Goal: Task Accomplishment & Management: Use online tool/utility

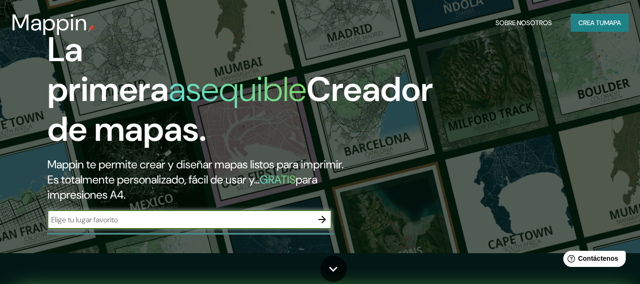
scroll to position [47, 0]
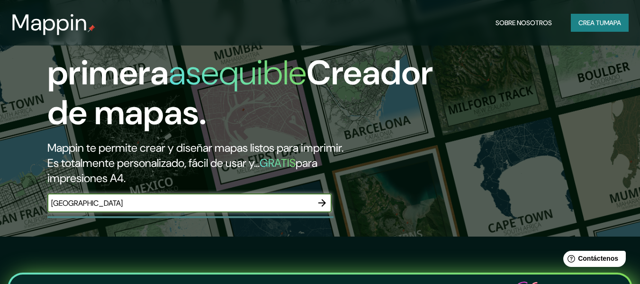
type input "[GEOGRAPHIC_DATA]"
click at [325, 202] on icon "button" at bounding box center [322, 203] width 8 height 8
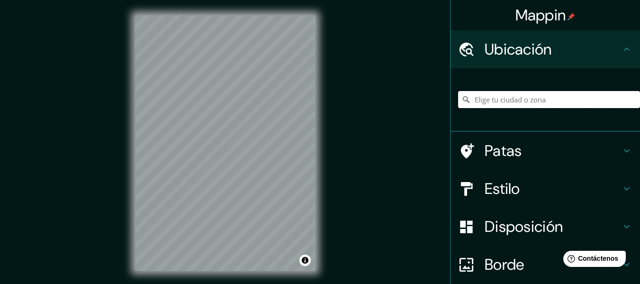
click at [525, 101] on input "Elige tu ciudad o zona" at bounding box center [549, 99] width 182 height 17
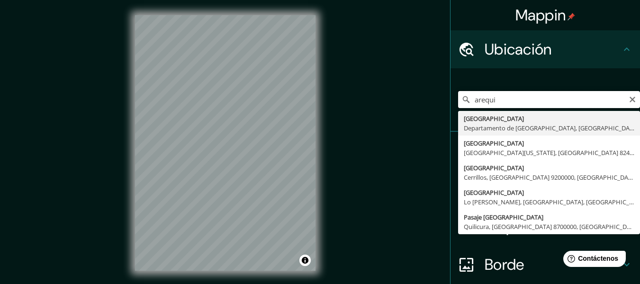
click at [540, 104] on input "arequi" at bounding box center [549, 99] width 182 height 17
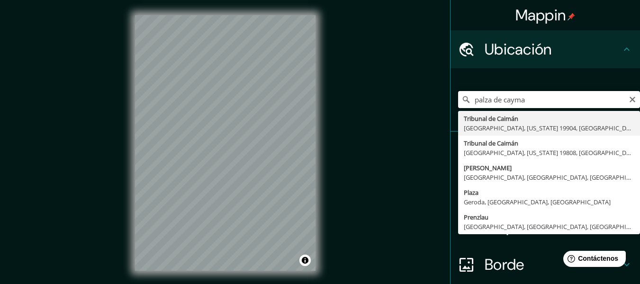
click at [540, 104] on input "palza de cayma" at bounding box center [549, 99] width 182 height 17
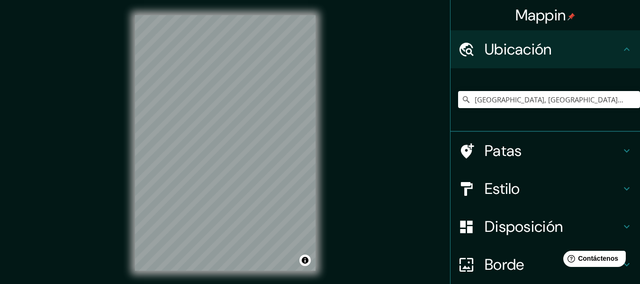
click at [545, 149] on h4 "Patas" at bounding box center [552, 150] width 136 height 19
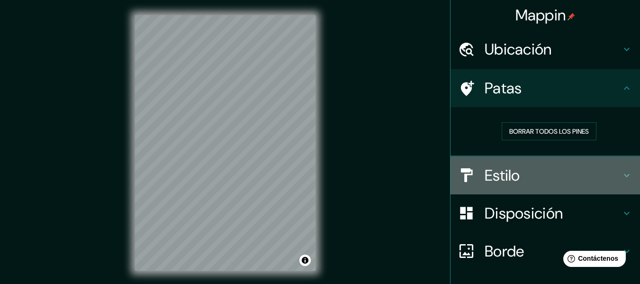
click at [538, 173] on h4 "Estilo" at bounding box center [552, 175] width 136 height 19
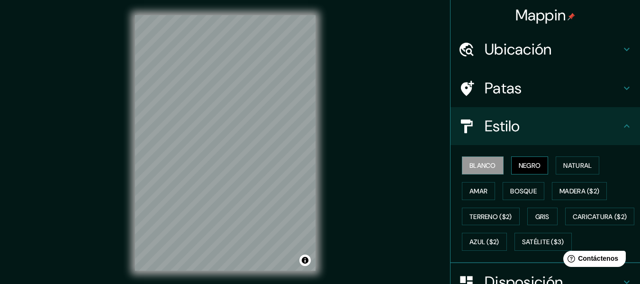
click at [527, 165] on font "Negro" at bounding box center [529, 165] width 22 height 9
click at [564, 163] on font "Natural" at bounding box center [577, 165] width 28 height 9
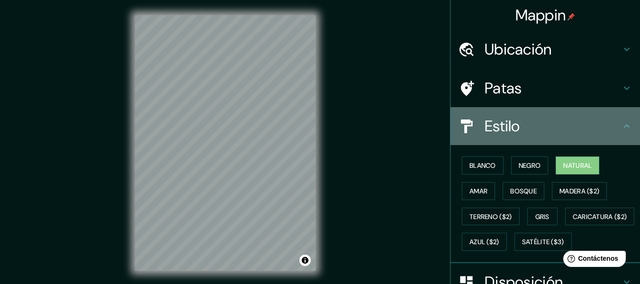
click at [585, 120] on h4 "Estilo" at bounding box center [552, 125] width 136 height 19
click at [623, 126] on icon at bounding box center [626, 125] width 6 height 3
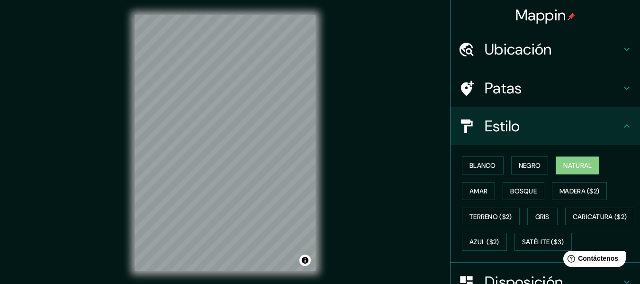
click at [621, 92] on icon at bounding box center [626, 87] width 11 height 11
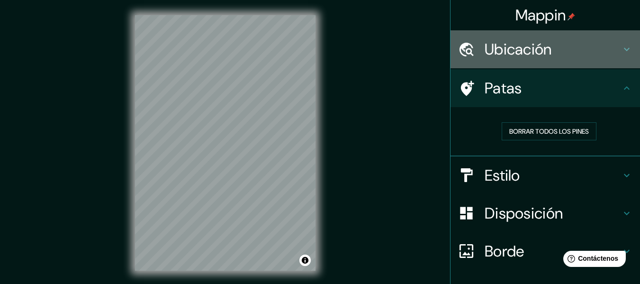
click at [559, 60] on div "Ubicación" at bounding box center [544, 49] width 189 height 38
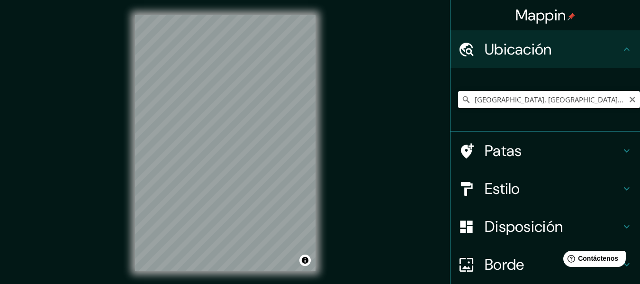
click at [541, 96] on input "[GEOGRAPHIC_DATA], [GEOGRAPHIC_DATA], [GEOGRAPHIC_DATA]" at bounding box center [549, 99] width 182 height 17
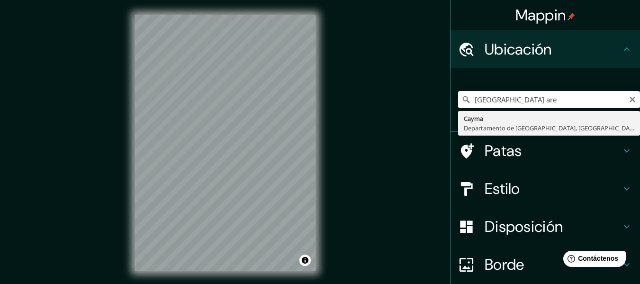
type input "[GEOGRAPHIC_DATA], [GEOGRAPHIC_DATA], [GEOGRAPHIC_DATA]"
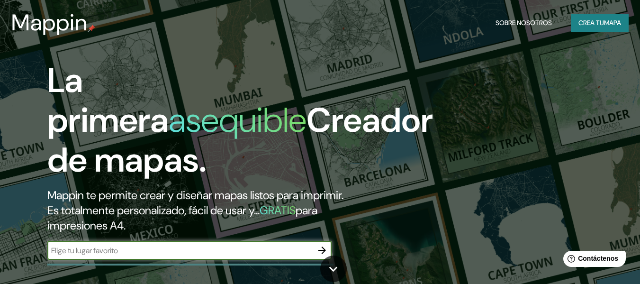
click at [598, 20] on font "Crea tu" at bounding box center [591, 22] width 26 height 9
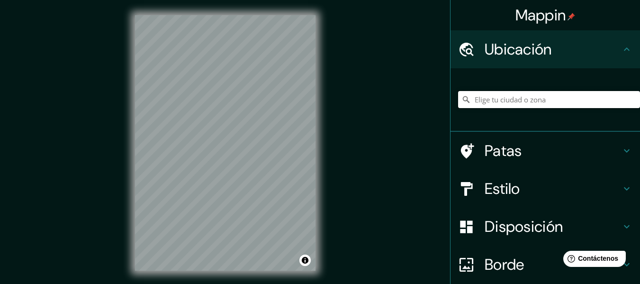
click at [488, 96] on input "Elige tu ciudad o zona" at bounding box center [549, 99] width 182 height 17
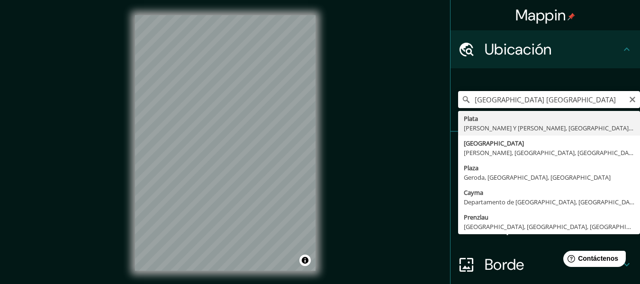
type input "[GEOGRAPHIC_DATA] [GEOGRAPHIC_DATA]"
